Goal: Navigation & Orientation: Find specific page/section

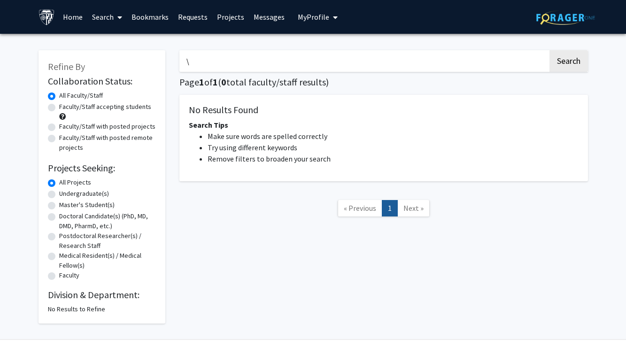
click at [240, 64] on input "\" at bounding box center [363, 61] width 369 height 22
click at [568, 62] on button "Search" at bounding box center [569, 61] width 39 height 22
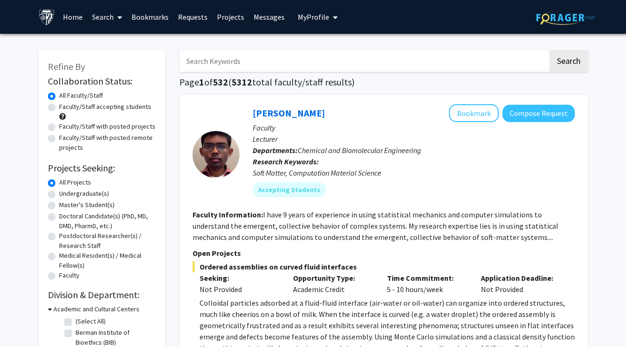
click at [159, 18] on link "Bookmarks" at bounding box center [150, 16] width 47 height 33
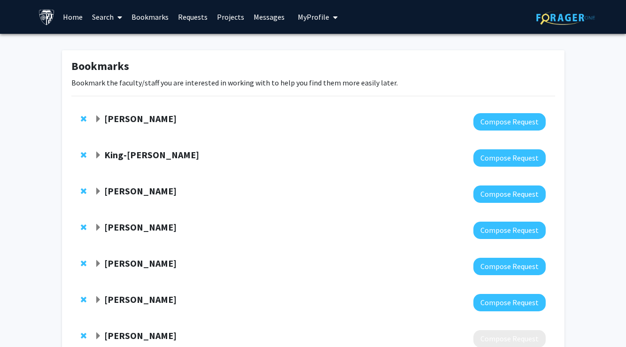
click at [132, 119] on strong "[PERSON_NAME]" at bounding box center [140, 119] width 72 height 12
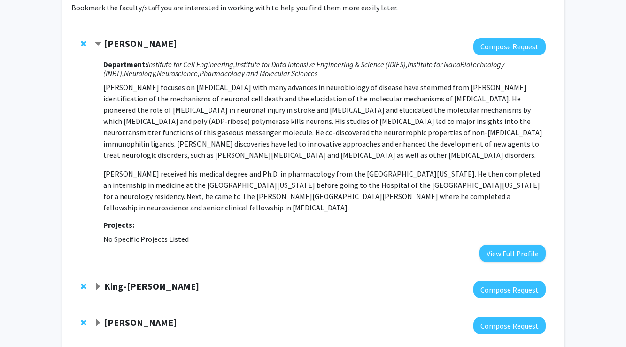
scroll to position [77, 0]
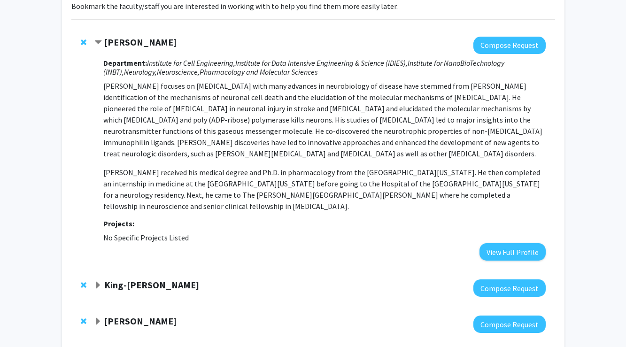
click at [148, 43] on strong "[PERSON_NAME]" at bounding box center [140, 42] width 72 height 12
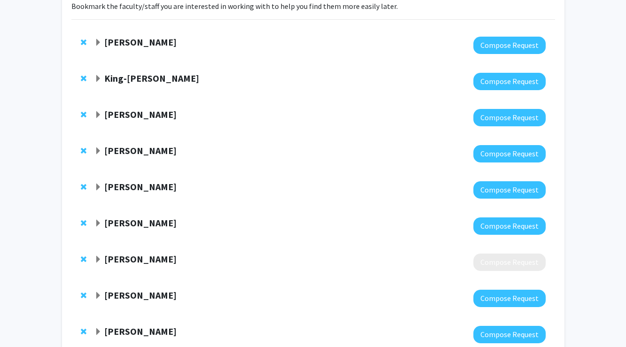
click at [148, 78] on strong "King-[PERSON_NAME]" at bounding box center [151, 78] width 95 height 12
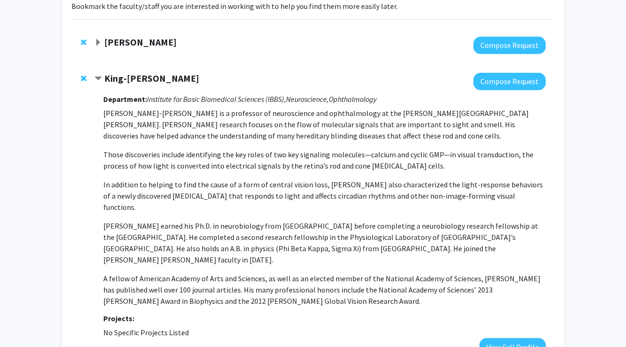
click at [148, 79] on strong "King-[PERSON_NAME]" at bounding box center [151, 78] width 95 height 12
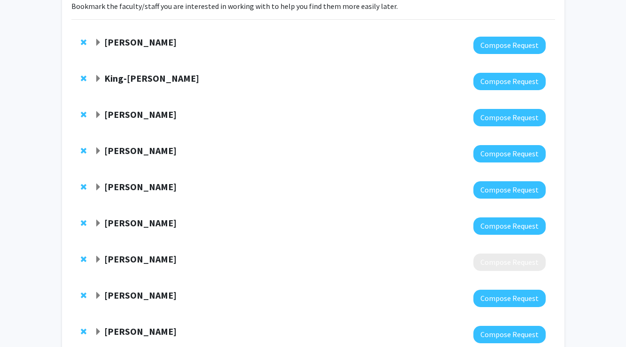
click at [144, 113] on strong "[PERSON_NAME]" at bounding box center [140, 115] width 72 height 12
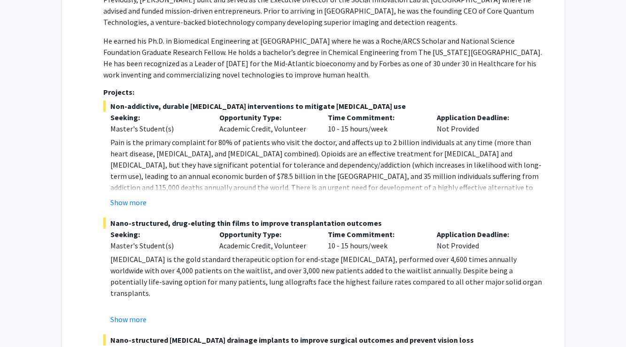
scroll to position [475, 0]
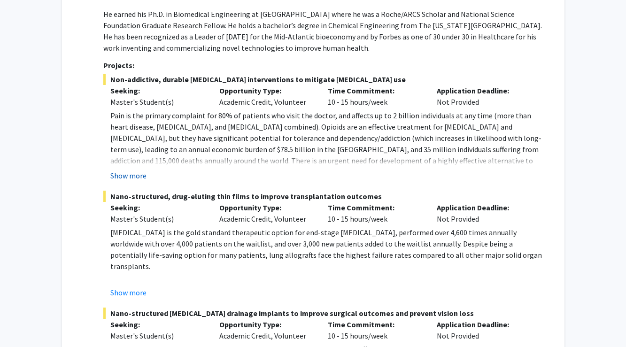
click at [136, 174] on button "Show more" at bounding box center [128, 175] width 36 height 11
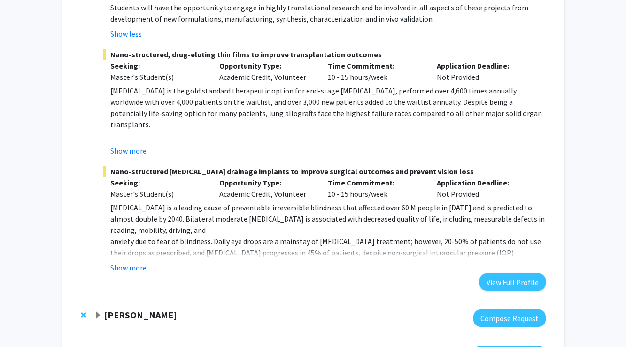
scroll to position [727, 0]
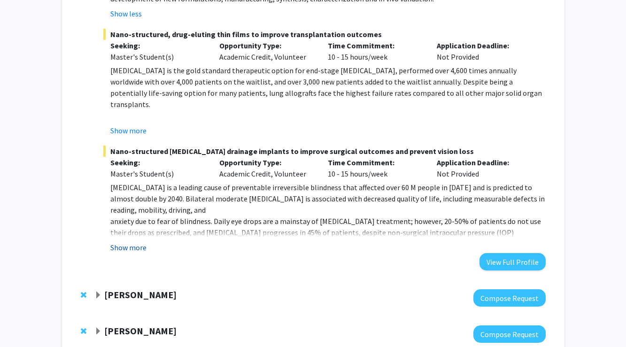
click at [134, 242] on button "Show more" at bounding box center [128, 247] width 36 height 11
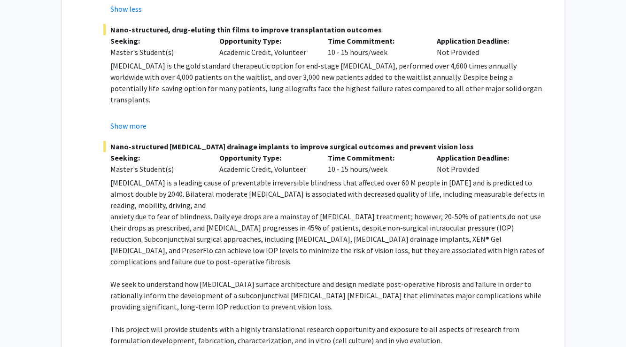
scroll to position [621, 0]
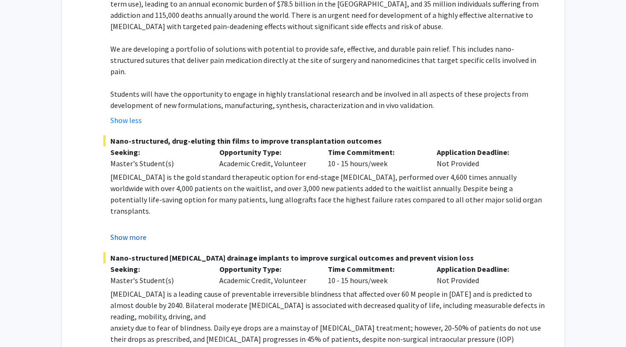
click at [133, 232] on button "Show more" at bounding box center [128, 237] width 36 height 11
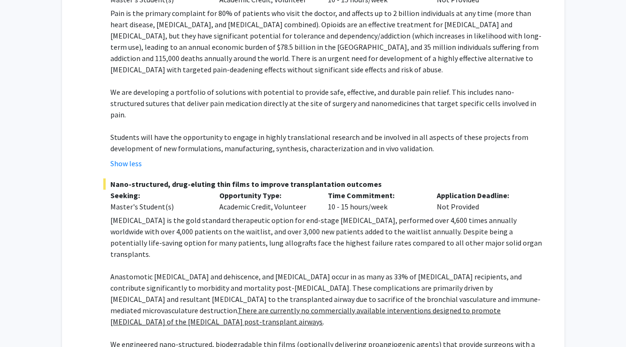
scroll to position [569, 0]
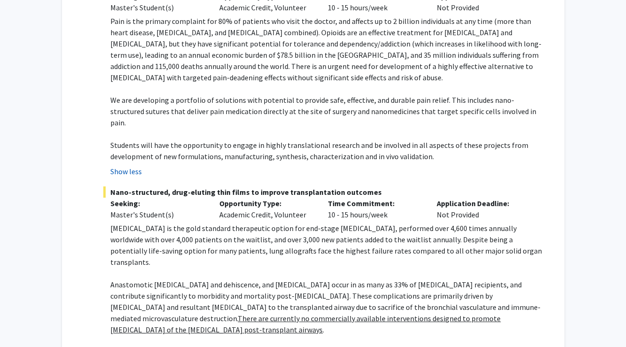
click at [134, 166] on button "Show less" at bounding box center [125, 171] width 31 height 11
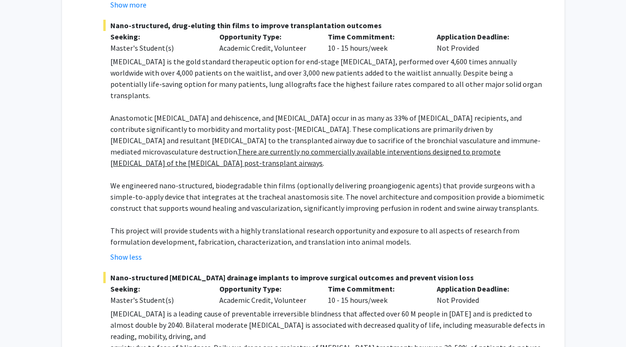
scroll to position [647, 0]
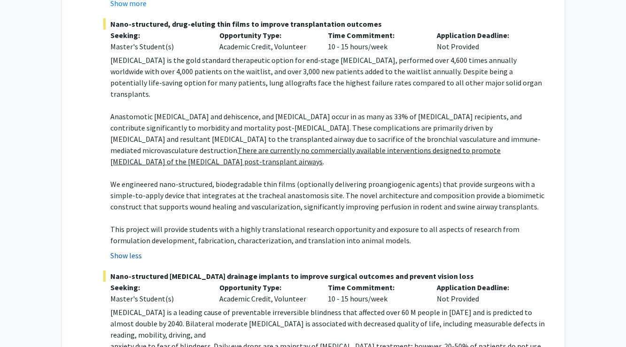
click at [134, 250] on button "Show less" at bounding box center [125, 255] width 31 height 11
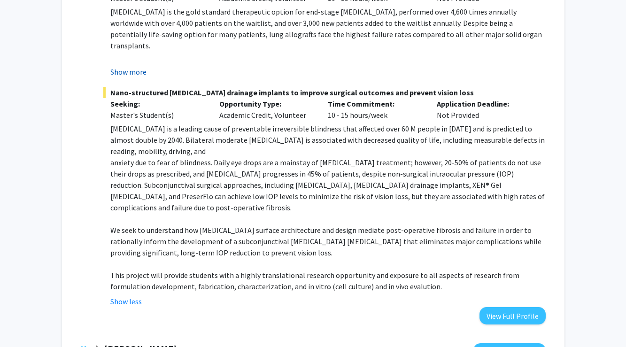
scroll to position [736, 0]
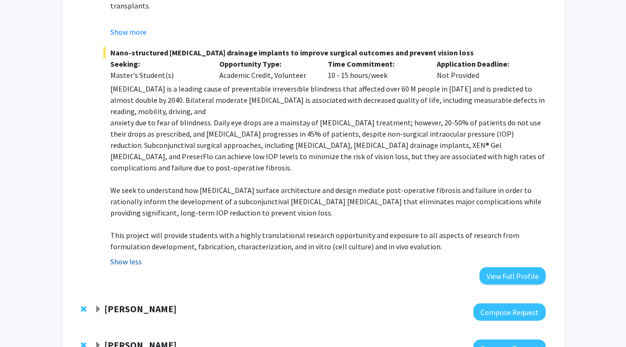
click at [136, 256] on button "Show less" at bounding box center [125, 261] width 31 height 11
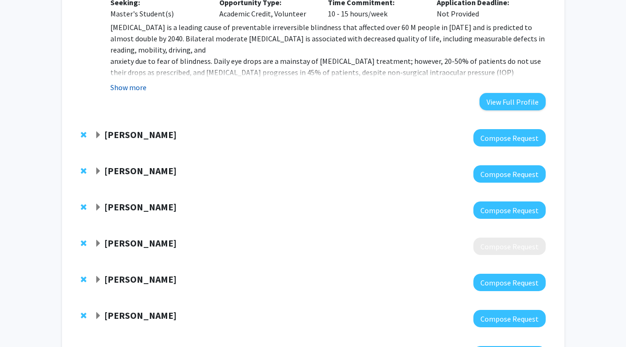
scroll to position [799, 0]
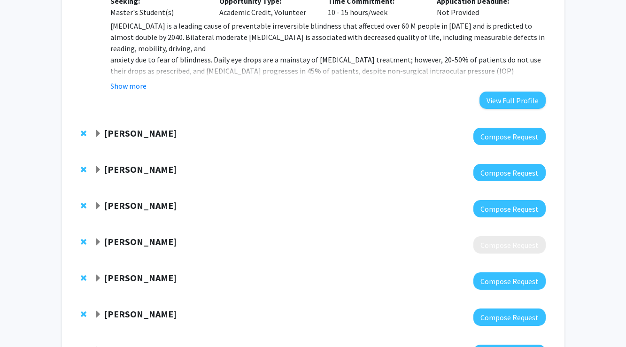
click at [165, 131] on strong "[PERSON_NAME]" at bounding box center [140, 133] width 72 height 12
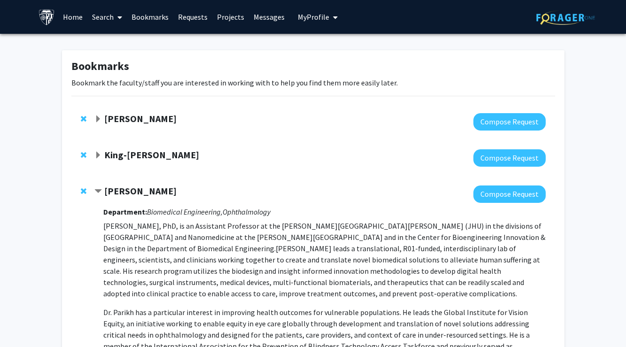
scroll to position [0, 0]
